Goal: Navigation & Orientation: Find specific page/section

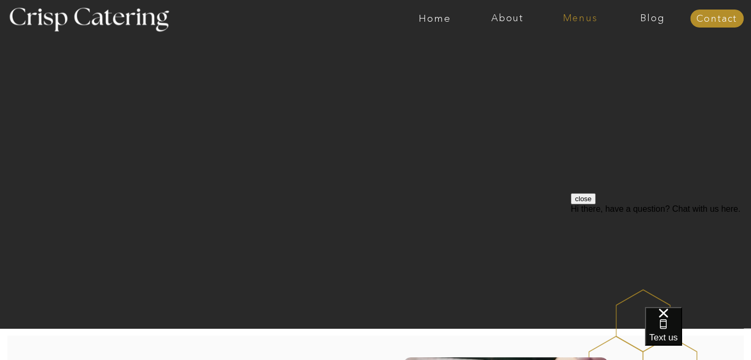
click at [566, 16] on nav "Menus" at bounding box center [580, 18] width 73 height 11
click at [558, 50] on nav "Summer (Mar-Aug)" at bounding box center [583, 48] width 95 height 10
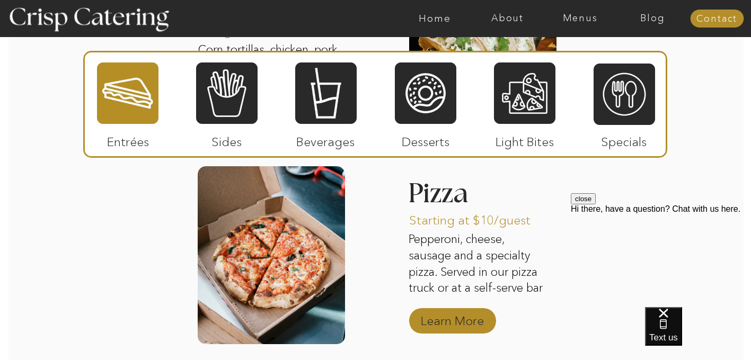
click at [449, 326] on p "Learn More" at bounding box center [452, 318] width 70 height 31
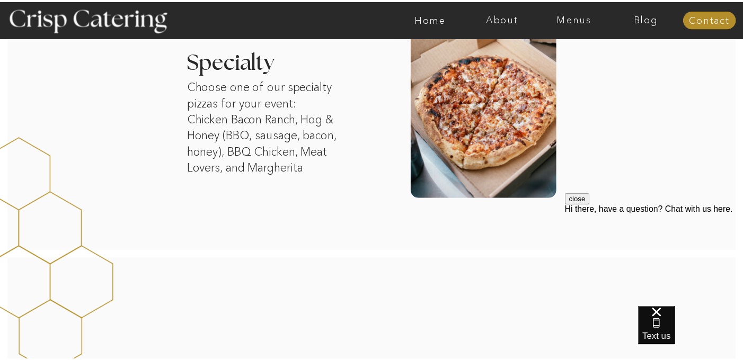
scroll to position [1109, 0]
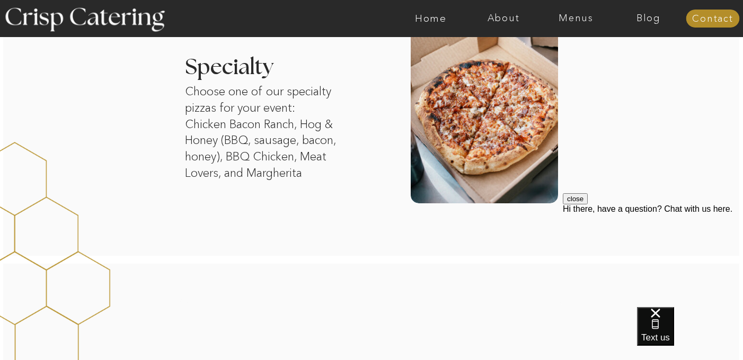
click at [580, 25] on div at bounding box center [413, 18] width 1680 height 37
click at [717, 21] on nav "Contact" at bounding box center [713, 19] width 54 height 11
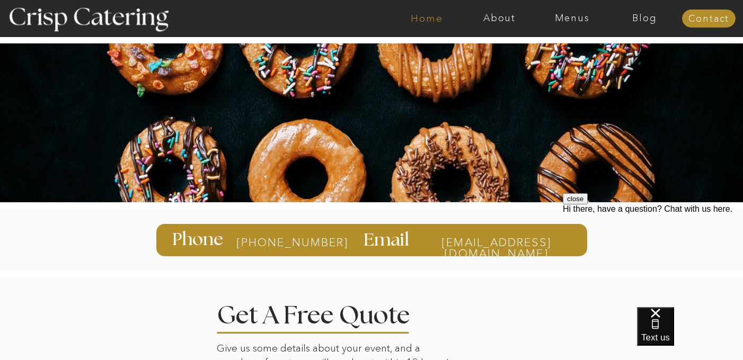
click at [425, 14] on nav "Home" at bounding box center [427, 18] width 73 height 11
